Goal: Information Seeking & Learning: Find specific page/section

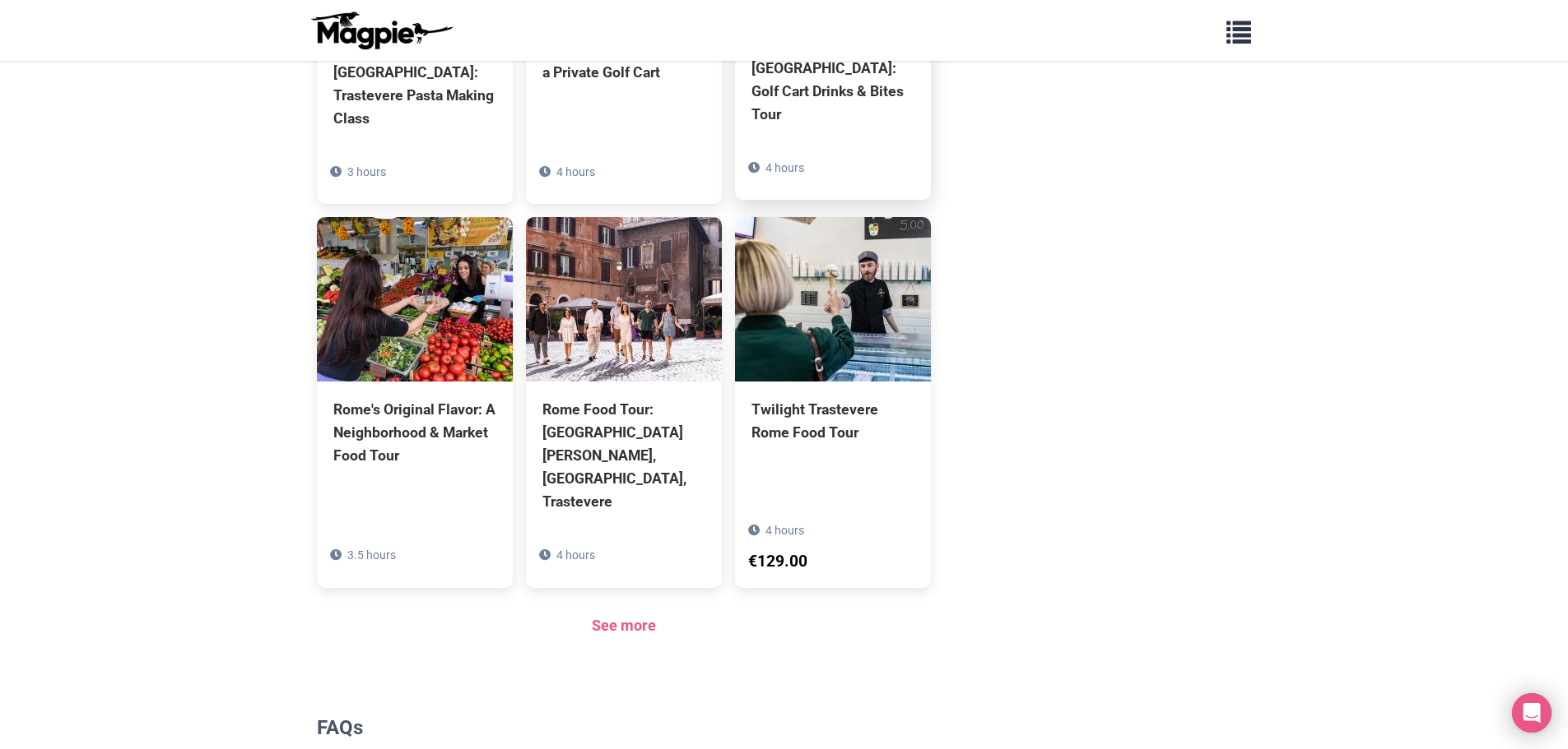
scroll to position [1083, 0]
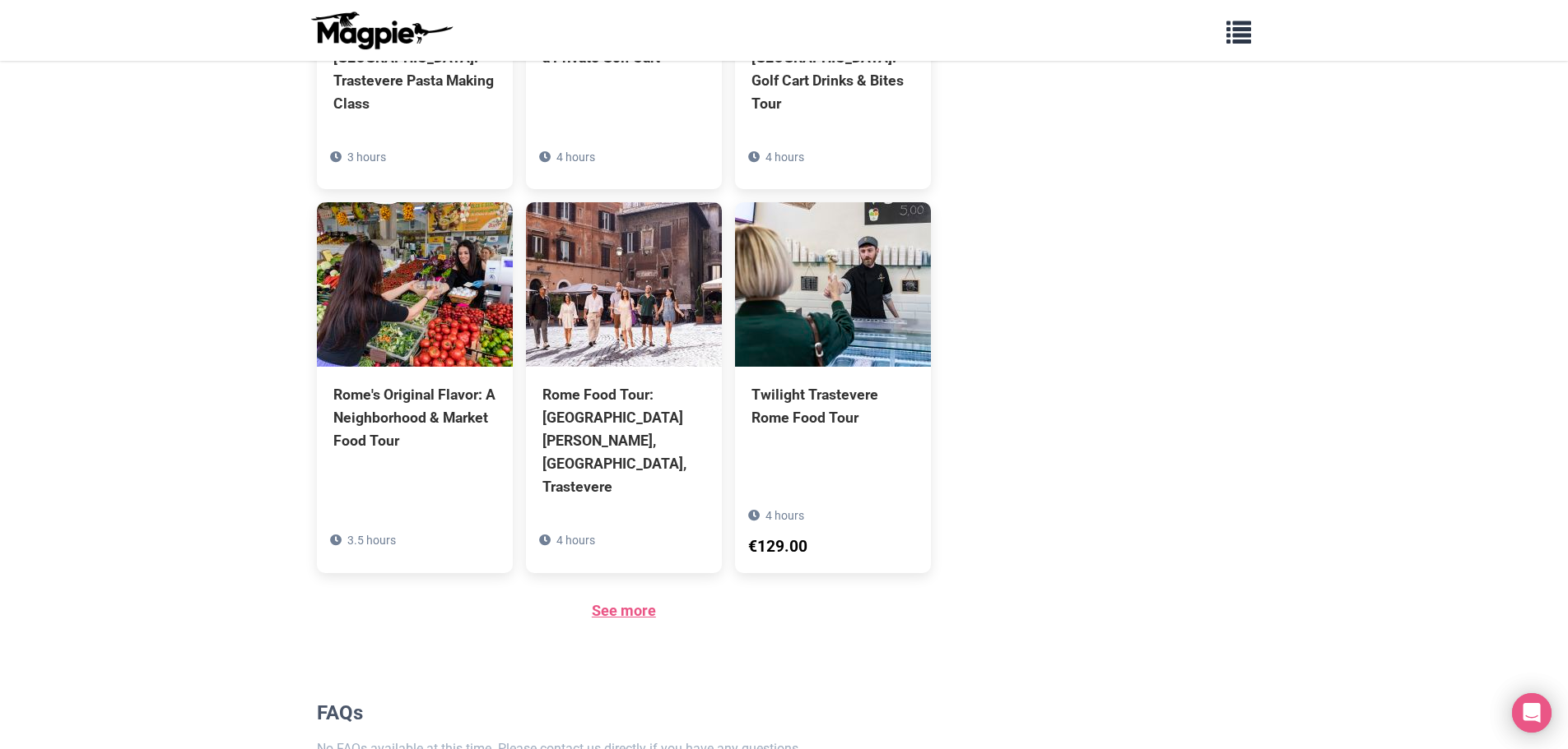
click at [629, 603] on link "See more" at bounding box center [624, 611] width 65 height 17
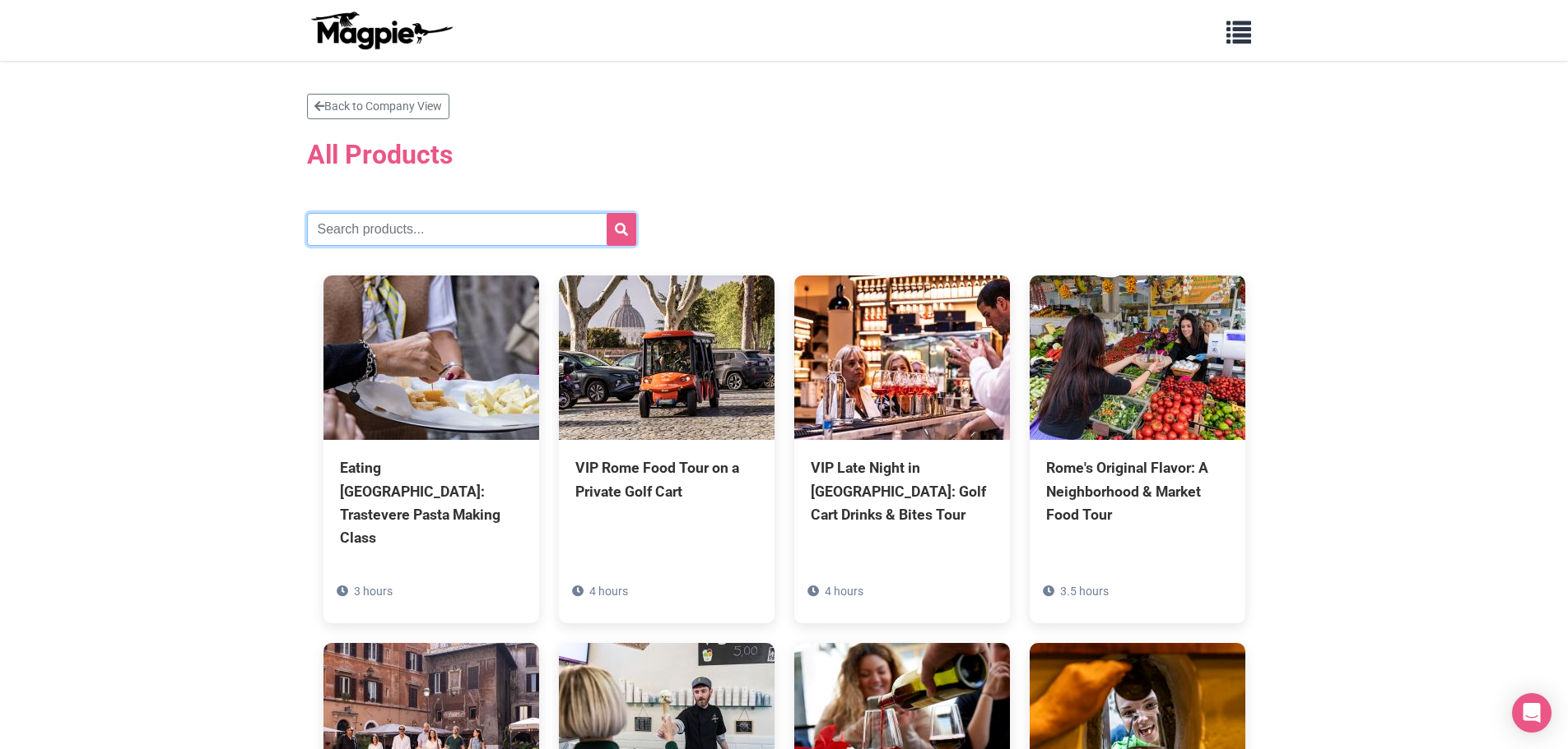
click at [442, 235] on input "text" at bounding box center [472, 229] width 329 height 33
type input "rome golf"
drag, startPoint x: 615, startPoint y: 226, endPoint x: 632, endPoint y: 226, distance: 17.0
click at [615, 226] on icon "submit" at bounding box center [622, 230] width 13 height 13
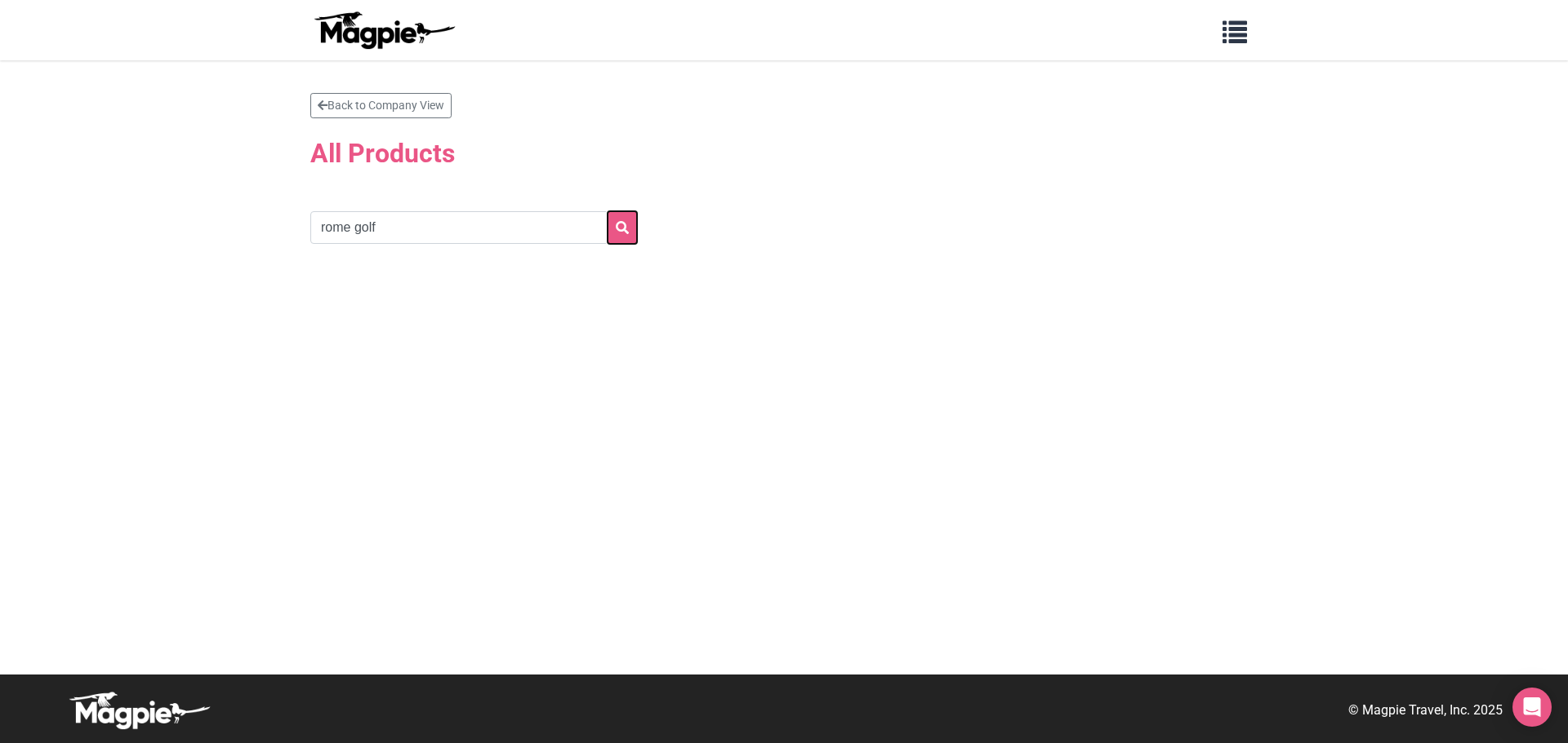
click at [623, 227] on icon "submit" at bounding box center [623, 228] width 13 height 13
